Goal: Task Accomplishment & Management: Complete application form

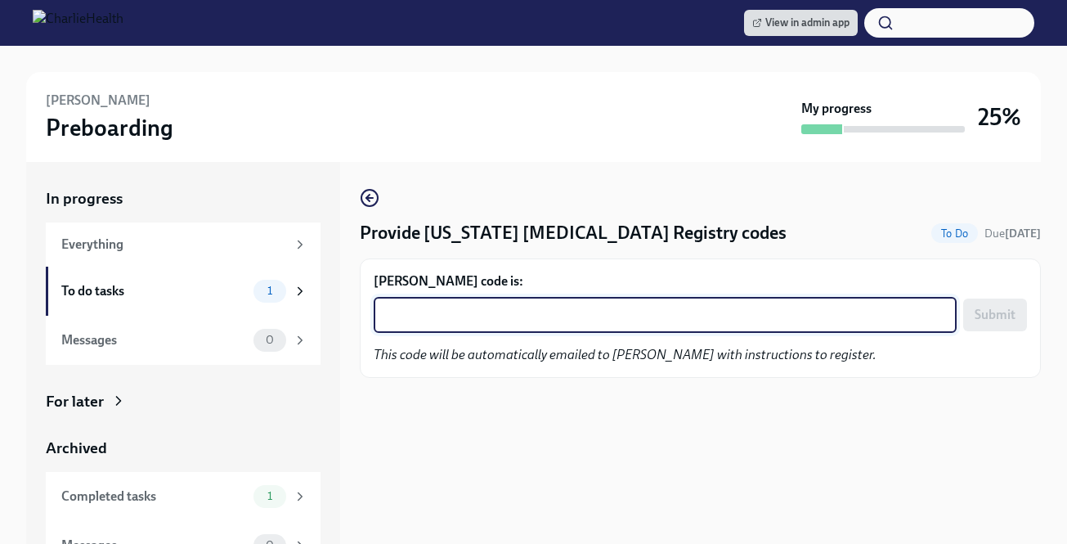
click at [453, 319] on textarea "[PERSON_NAME] code is:" at bounding box center [666, 315] width 564 height 20
paste textarea "OPB30JJO0WMS"
type textarea "OPB30JJO0WMS"
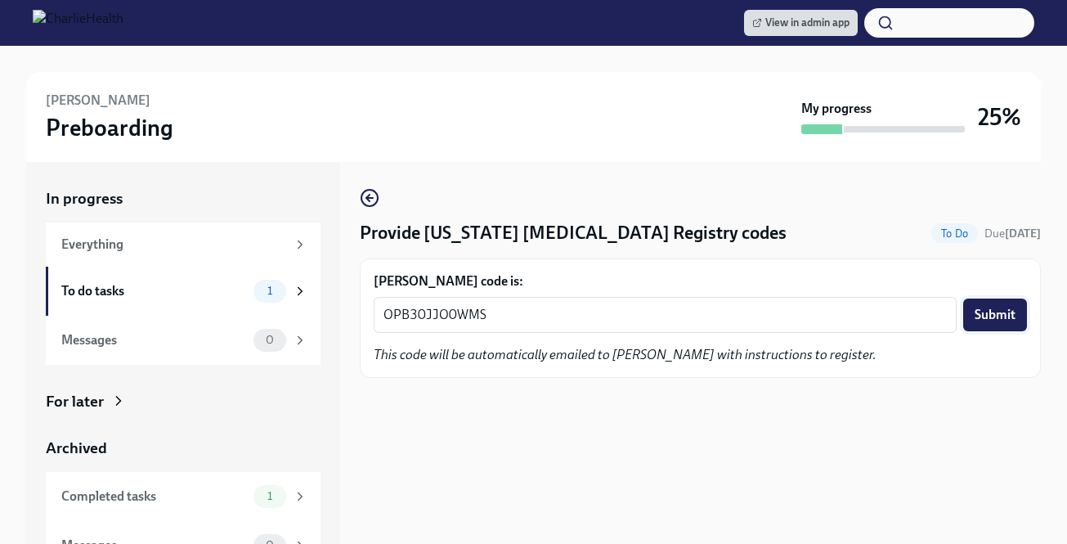
click at [990, 317] on span "Submit" at bounding box center [995, 315] width 41 height 16
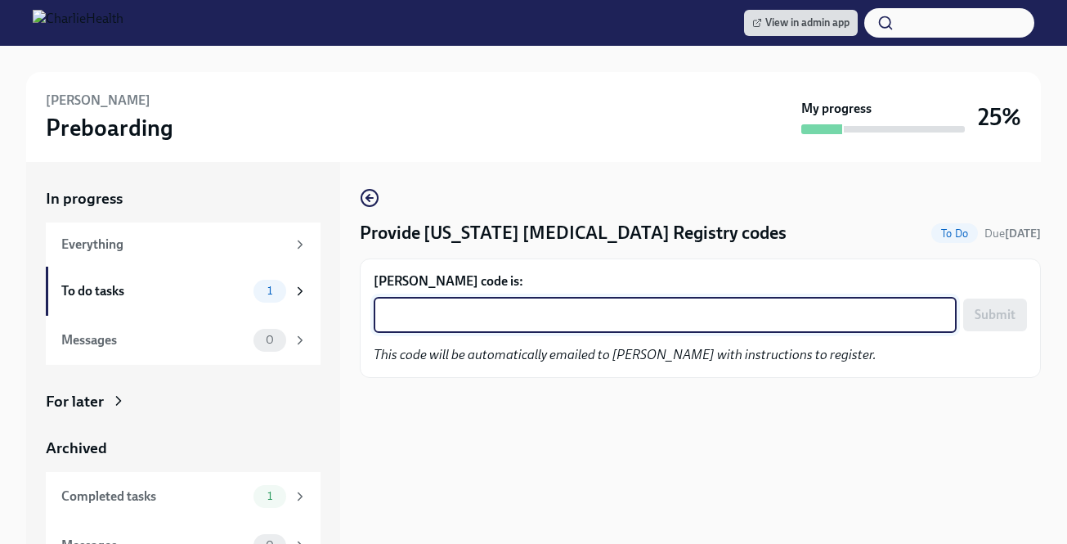
click at [532, 320] on textarea "Danica Leblanc's code is:" at bounding box center [666, 315] width 564 height 20
paste textarea "136M04ACGT12"
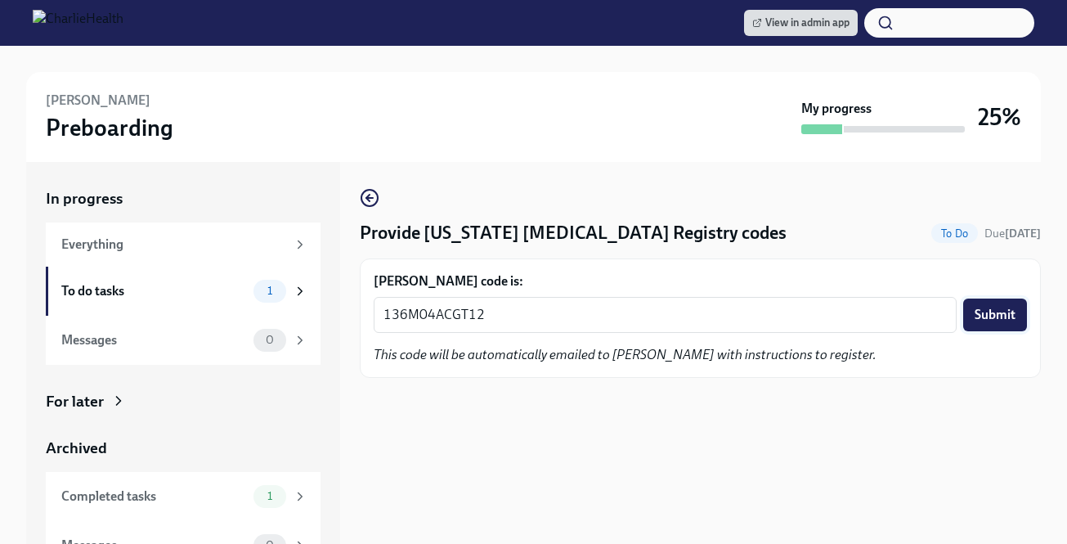
click at [977, 317] on span "Submit" at bounding box center [995, 315] width 41 height 16
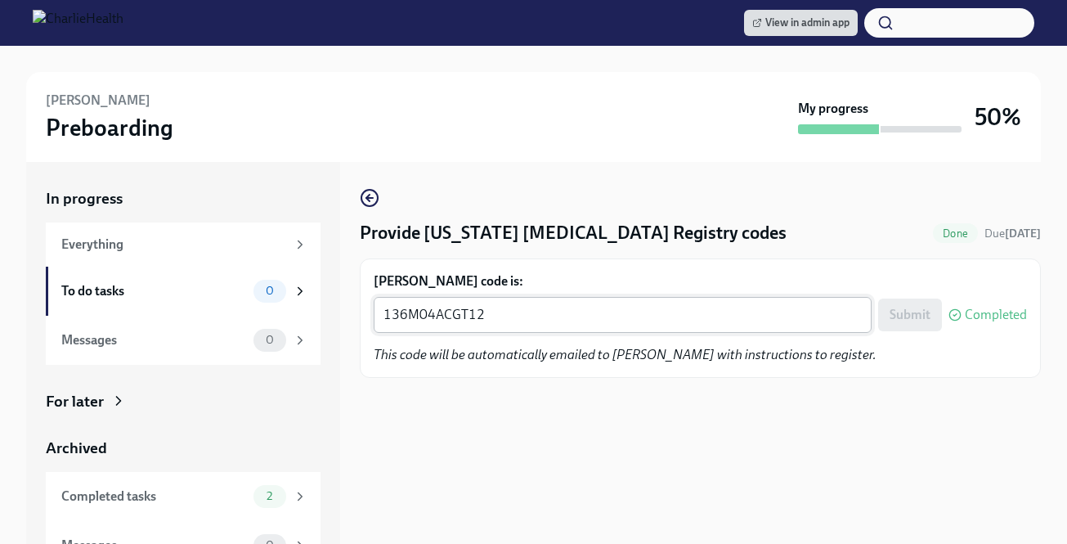
click at [591, 326] on div "136M04ACGT12 x ​" at bounding box center [623, 315] width 498 height 36
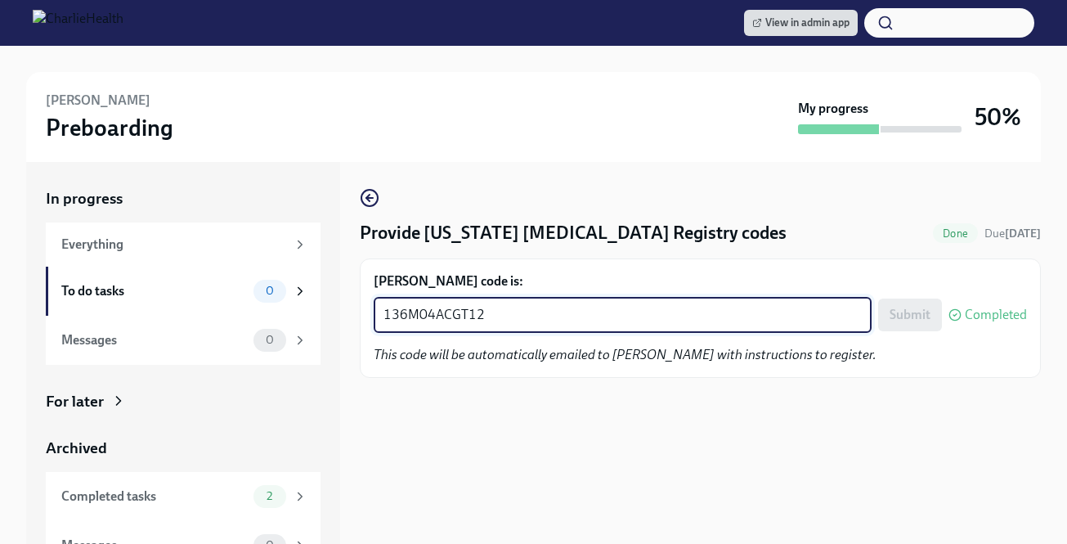
click at [591, 326] on div "136M04ACGT12 x ​" at bounding box center [623, 315] width 498 height 36
paste textarea "136M04ACGT12"
type textarea "136M04ACGT12136M04ACGT12"
click at [591, 326] on div "136M04ACGT12136M04ACGT12 x ​" at bounding box center [623, 315] width 498 height 36
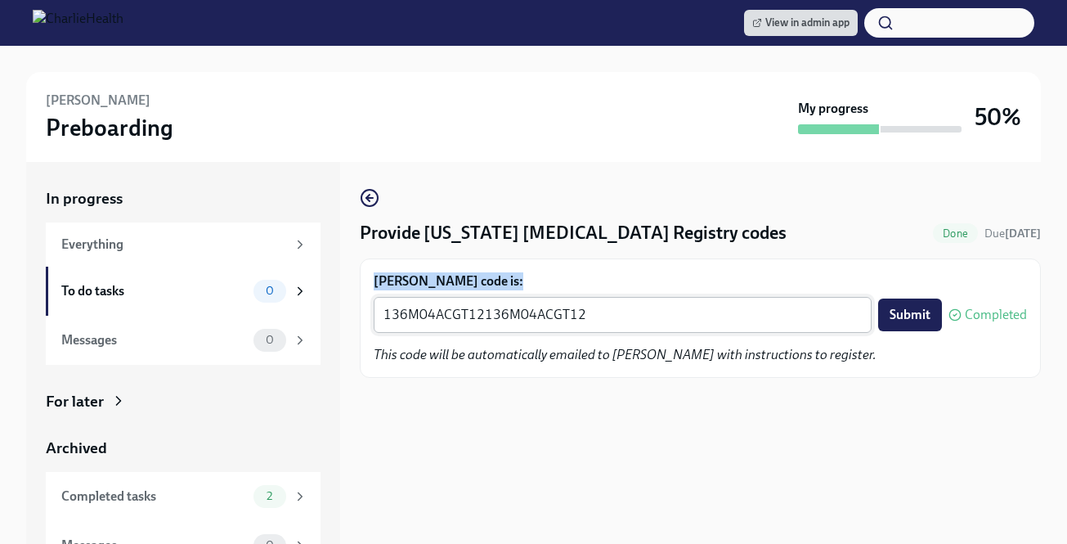
click at [591, 326] on div "136M04ACGT12136M04ACGT12 x ​" at bounding box center [623, 315] width 498 height 36
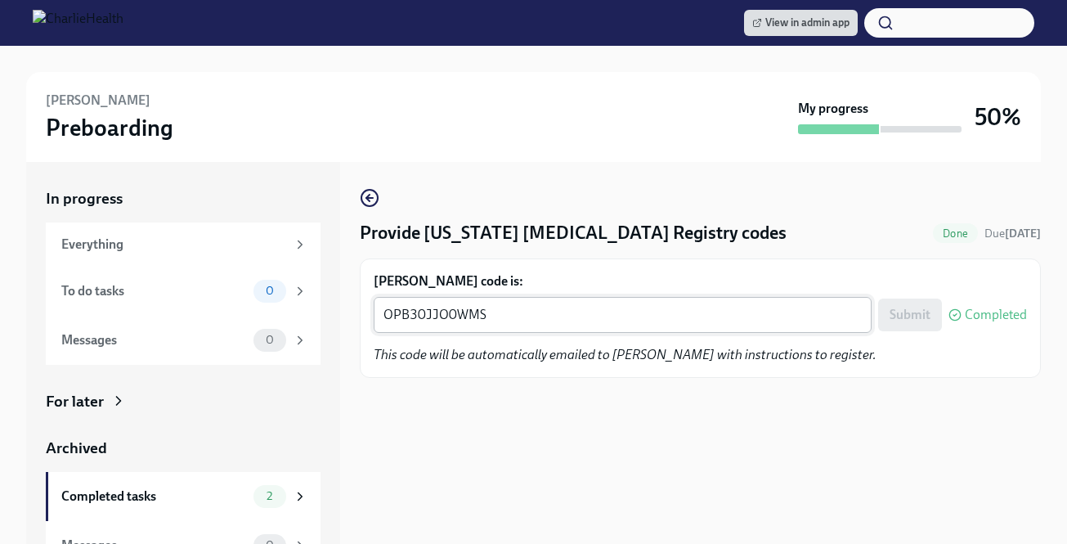
click at [477, 318] on textarea "OPB30JJO0WMS" at bounding box center [623, 315] width 479 height 20
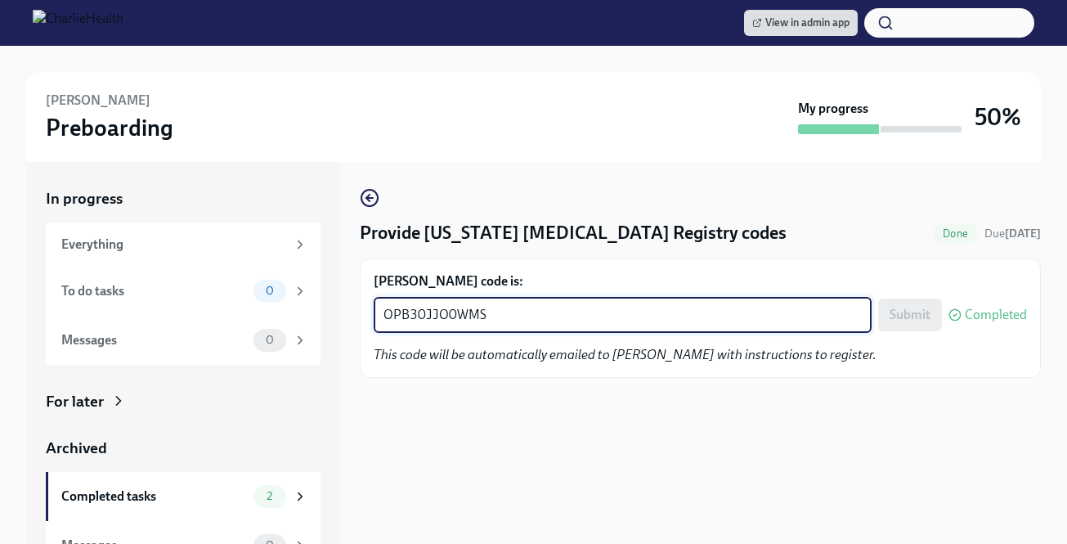
click at [477, 318] on textarea "OPB30JJO0WMS" at bounding box center [623, 315] width 479 height 20
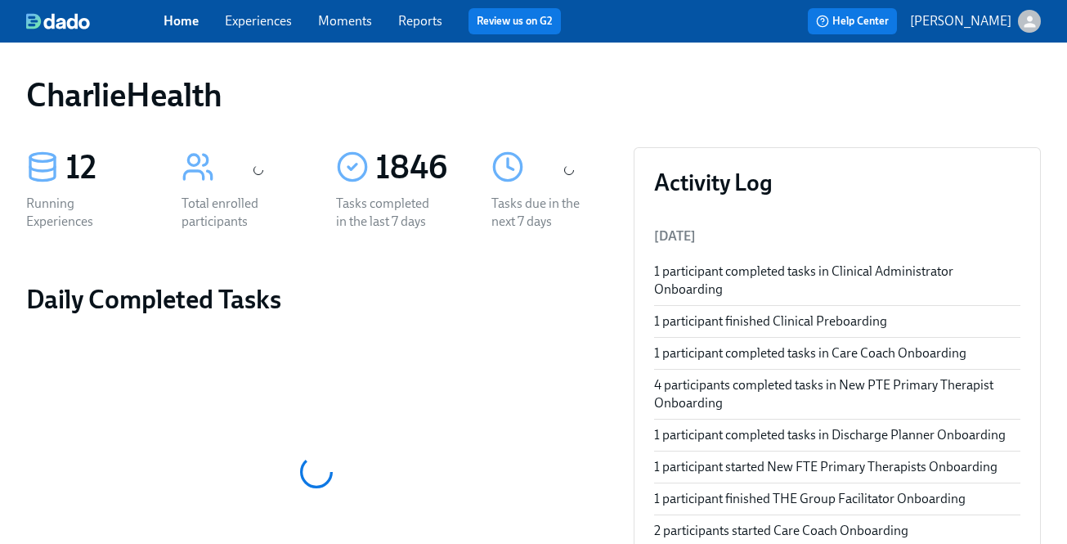
click at [272, 22] on link "Experiences" at bounding box center [258, 21] width 67 height 16
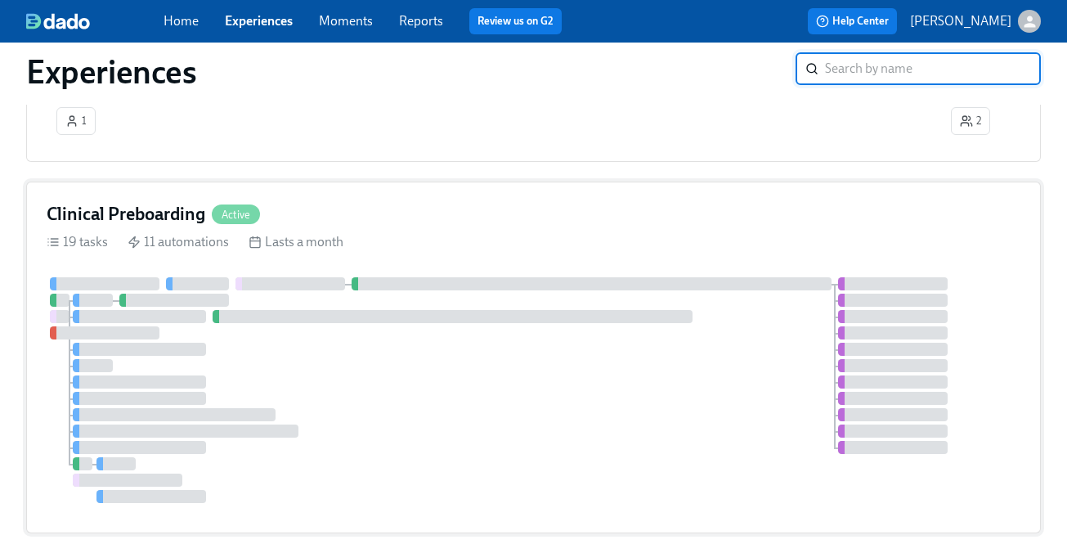
scroll to position [407, 0]
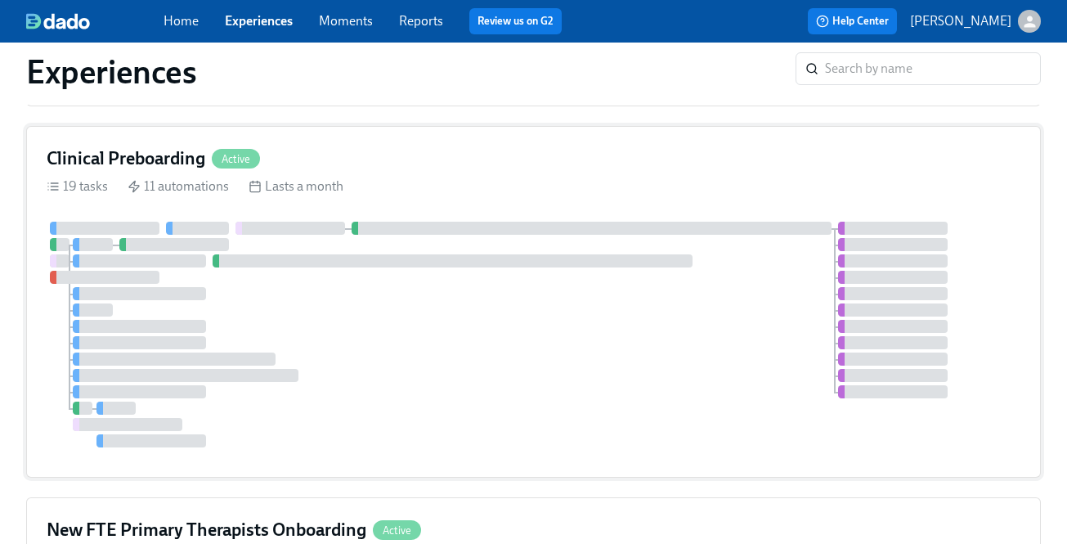
click at [626, 187] on div "19 tasks 11 automations Lasts a month" at bounding box center [534, 186] width 974 height 18
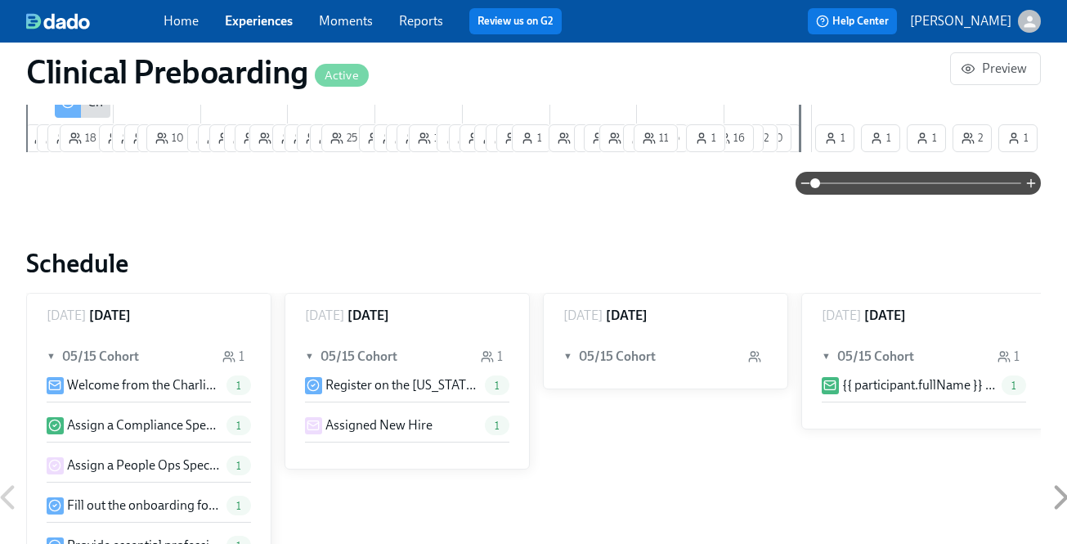
scroll to position [1085, 0]
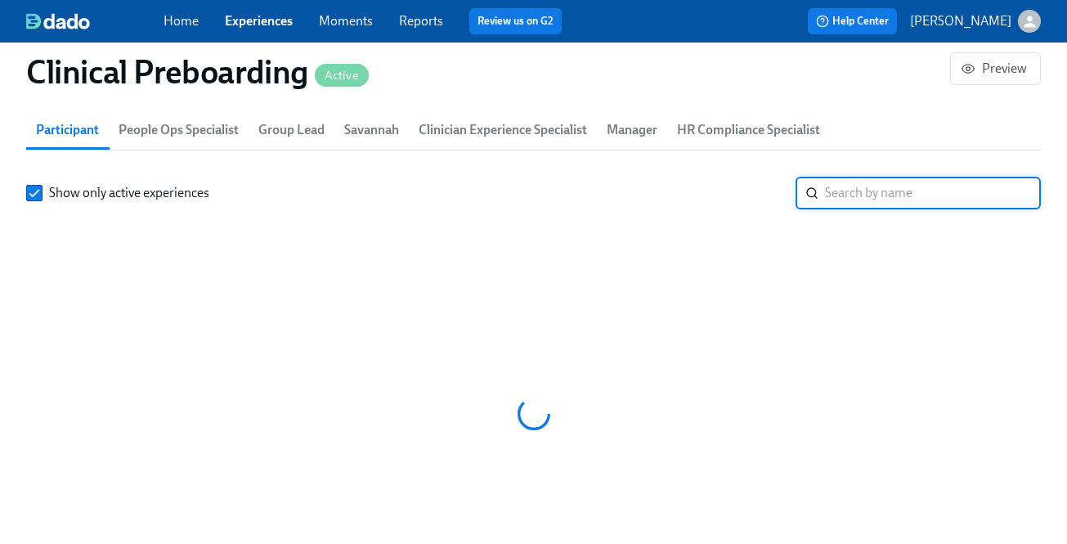
paste input "Pierre"
type input "Pierre"
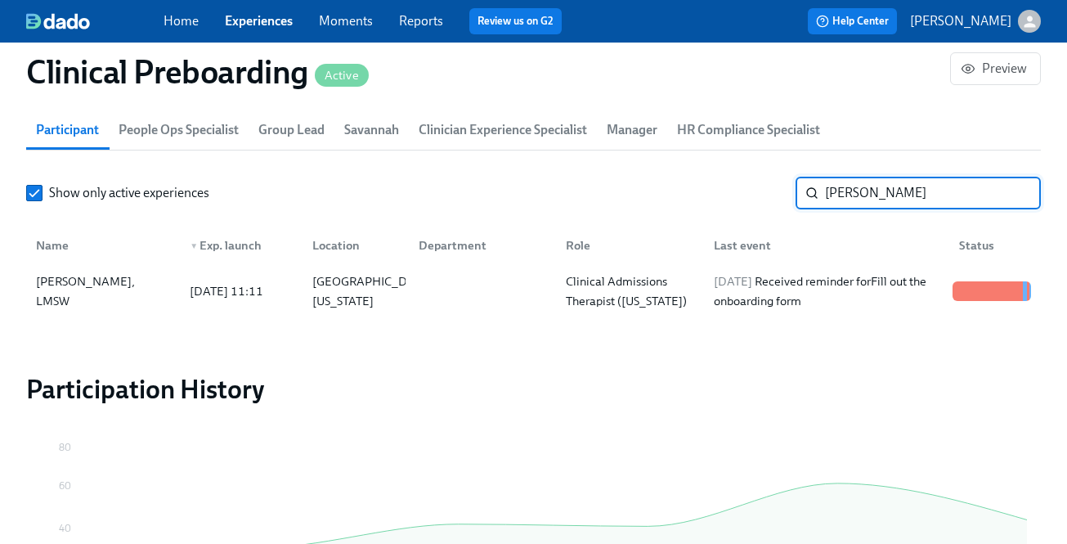
scroll to position [0, 21976]
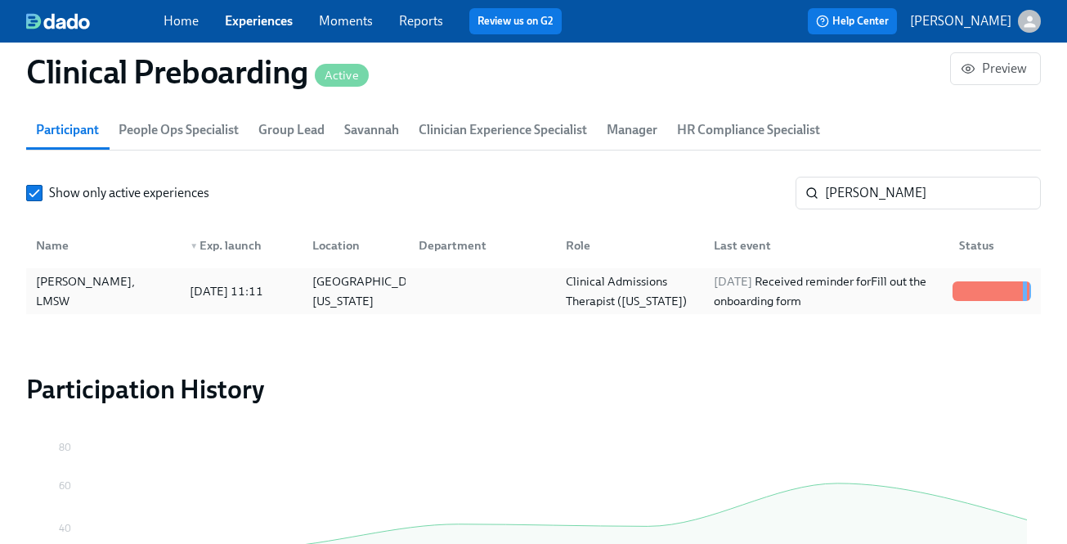
click at [753, 288] on span "2025/08/15" at bounding box center [733, 281] width 38 height 15
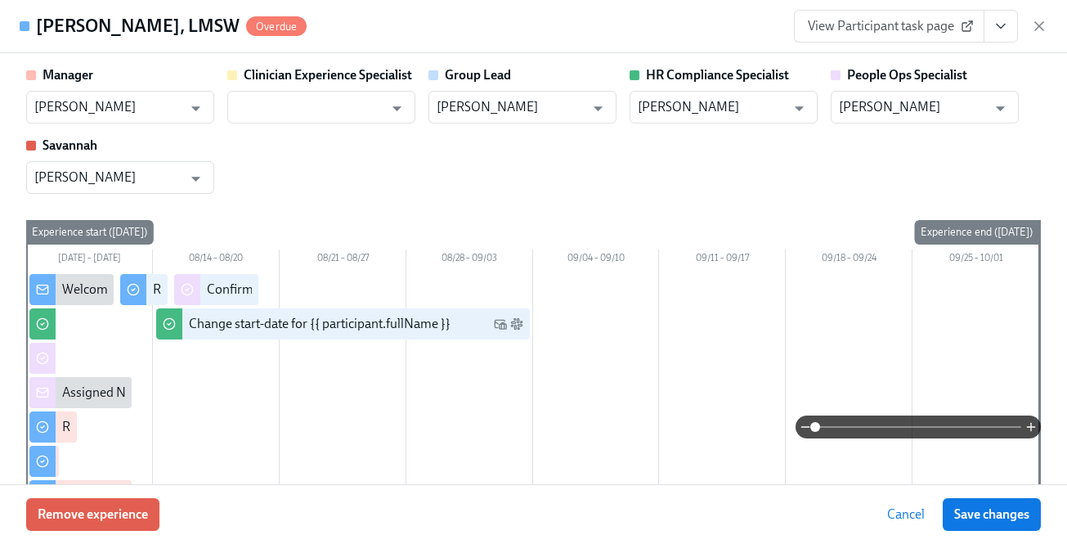
click at [941, 23] on span "View Participant task page" at bounding box center [889, 26] width 163 height 16
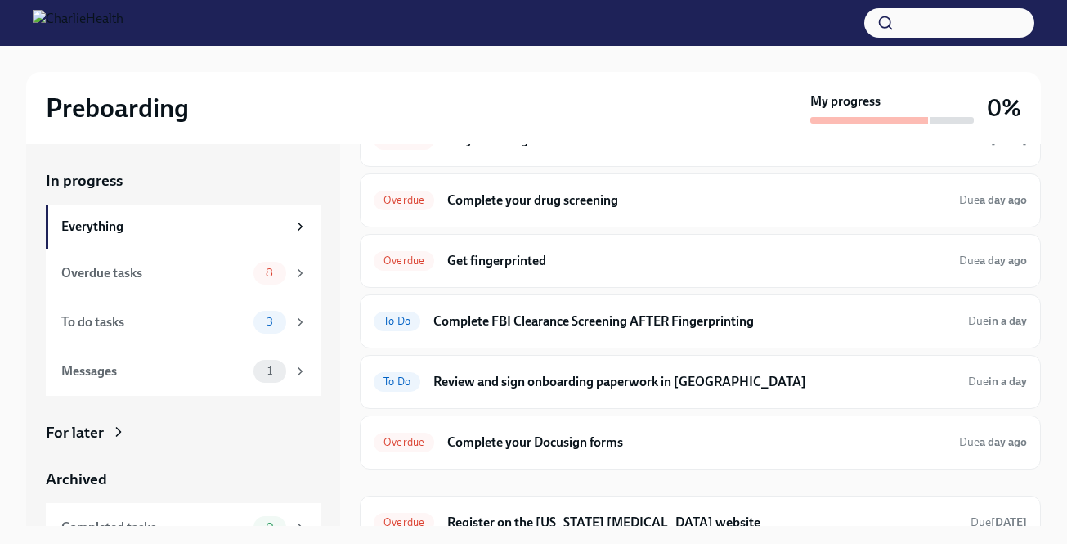
scroll to position [501, 0]
